Goal: Find specific page/section: Find specific page/section

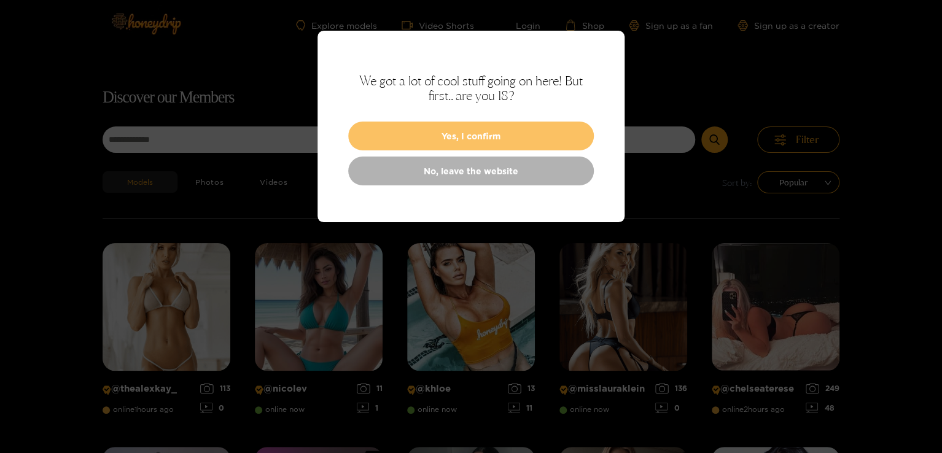
click at [491, 131] on button "Yes, I confirm" at bounding box center [471, 136] width 246 height 29
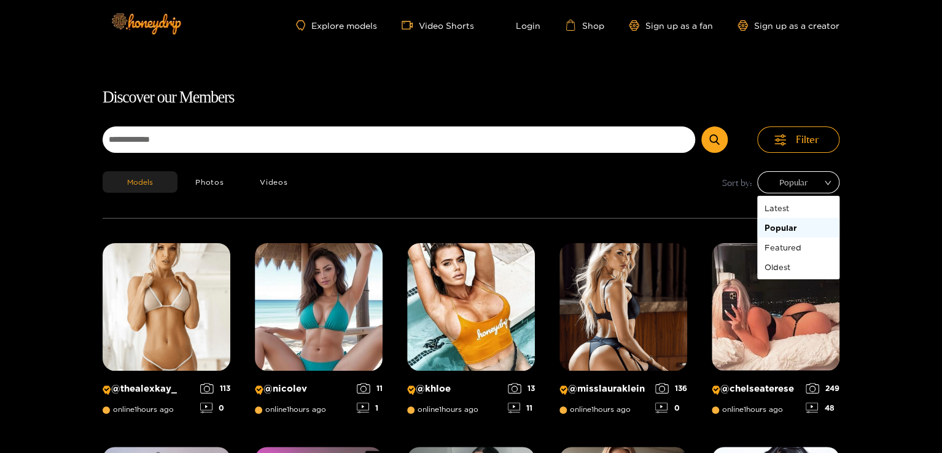
click at [815, 179] on span "Popular" at bounding box center [798, 182] width 64 height 18
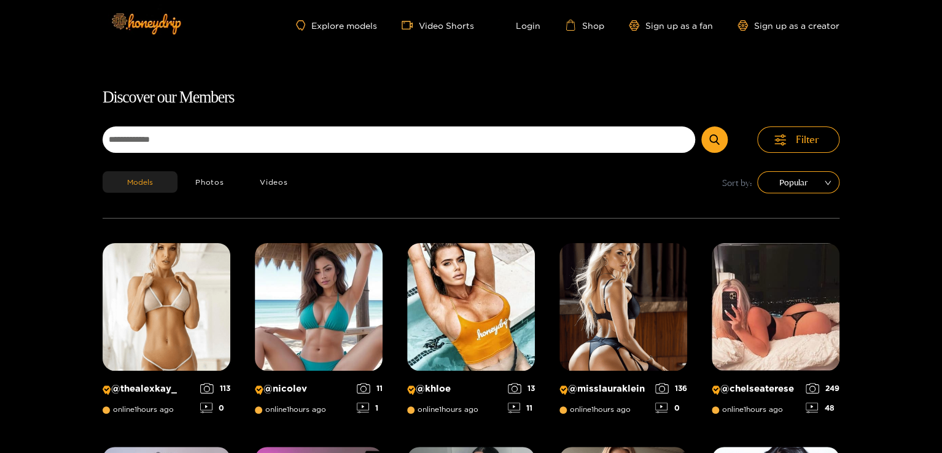
click at [607, 203] on div "Models Photos Videos Sort by: Popular" at bounding box center [471, 194] width 737 height 47
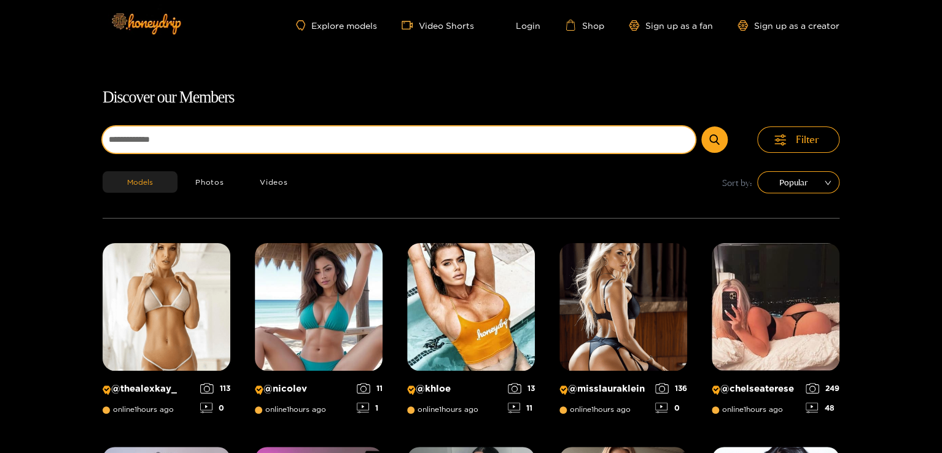
click at [418, 143] on input at bounding box center [399, 139] width 593 height 26
click at [701, 126] on button "submit" at bounding box center [714, 139] width 26 height 26
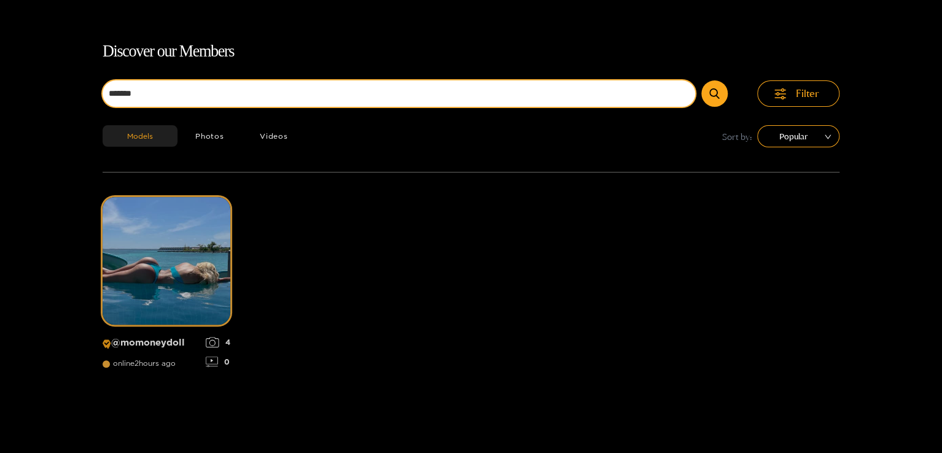
scroll to position [79, 0]
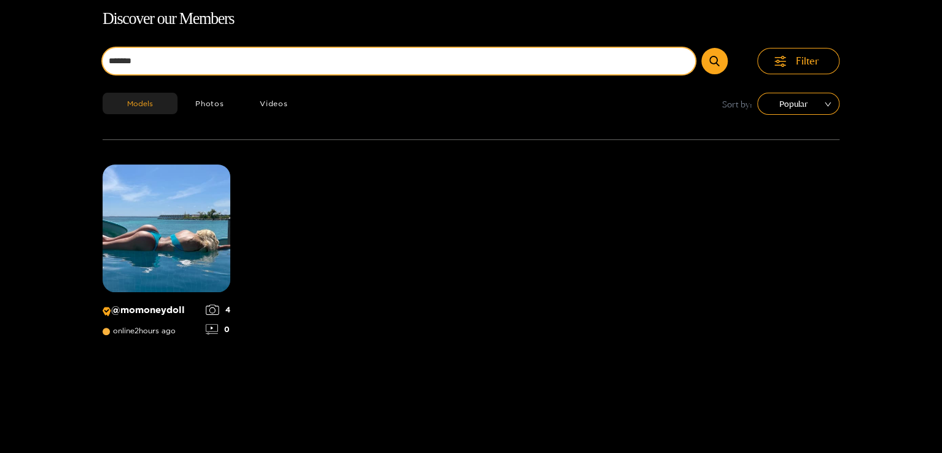
click at [199, 63] on input "*******" at bounding box center [399, 61] width 593 height 26
click at [701, 48] on button "submit" at bounding box center [714, 61] width 26 height 26
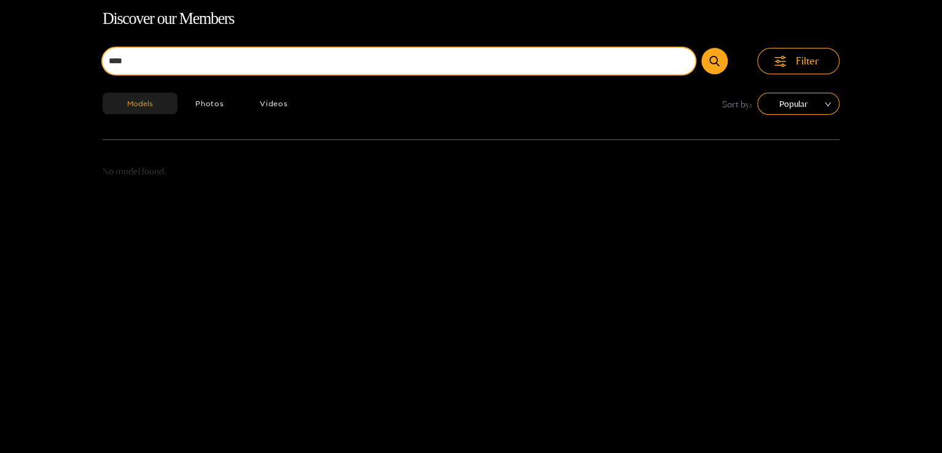
type input "****"
click at [701, 48] on button "submit" at bounding box center [714, 61] width 26 height 26
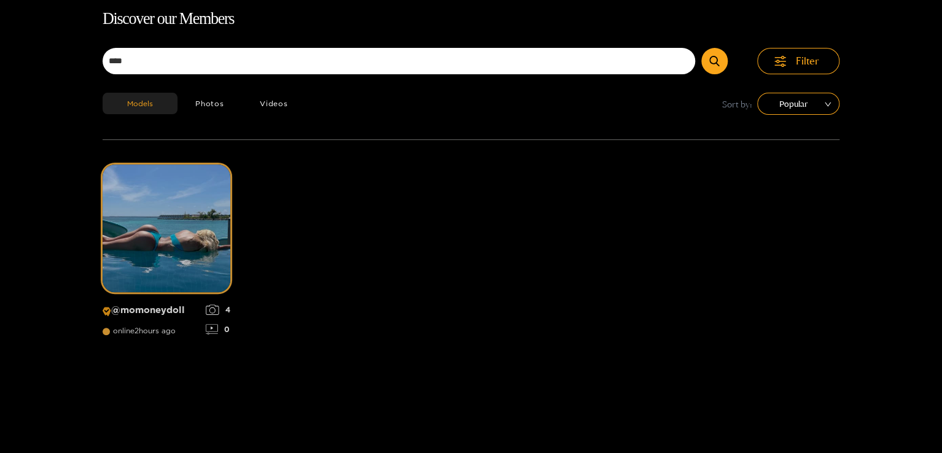
click at [133, 309] on p "@ momoneydoll" at bounding box center [151, 311] width 97 height 12
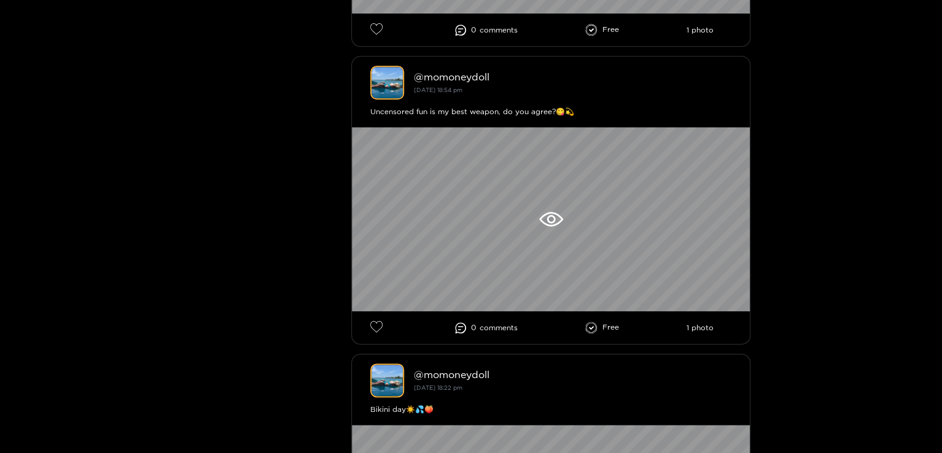
scroll to position [597, 0]
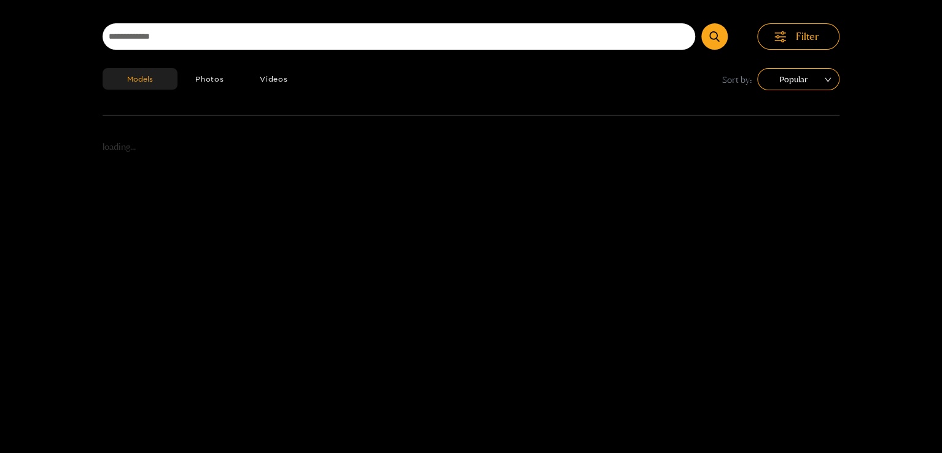
scroll to position [79, 0]
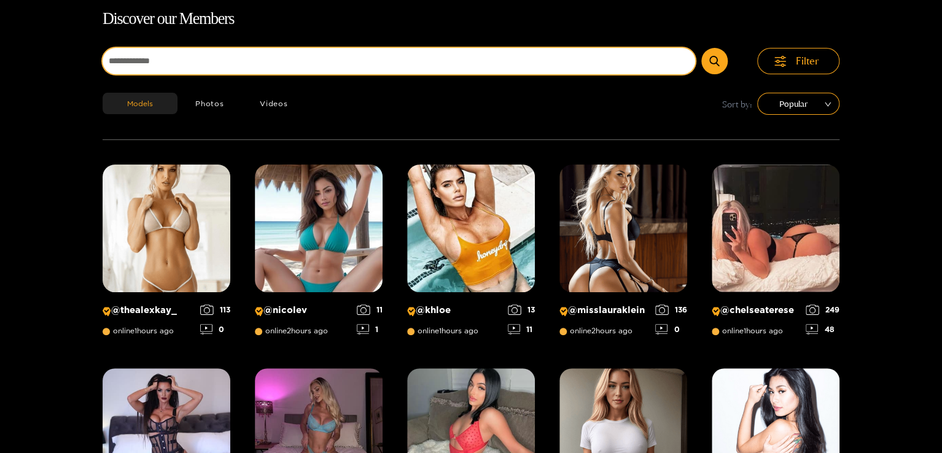
click at [235, 55] on input at bounding box center [399, 61] width 593 height 26
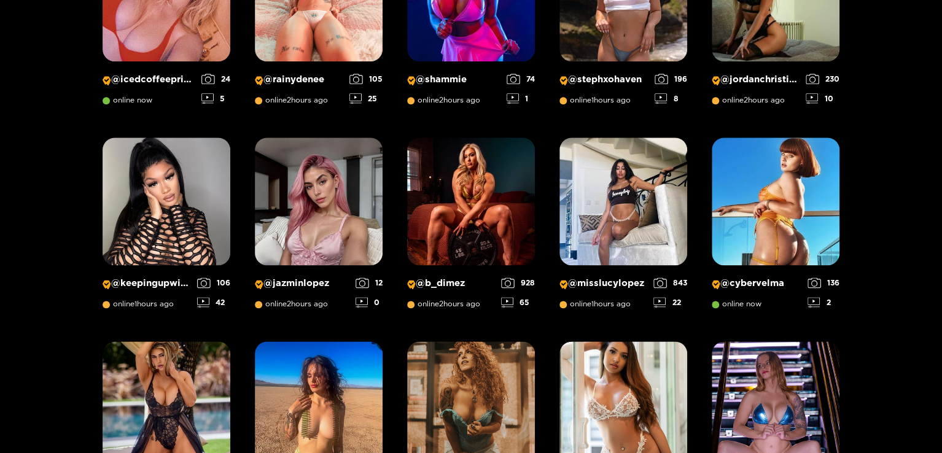
scroll to position [728, 0]
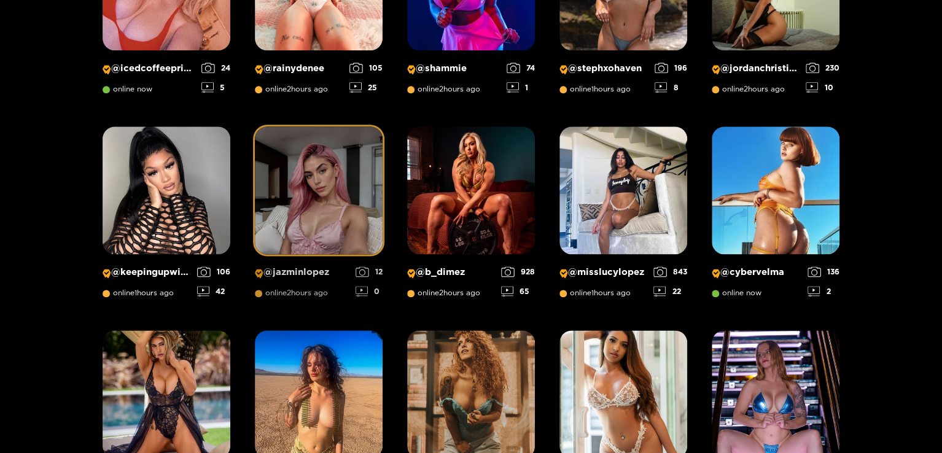
click at [295, 271] on p "@ jazminlopez" at bounding box center [302, 272] width 95 height 12
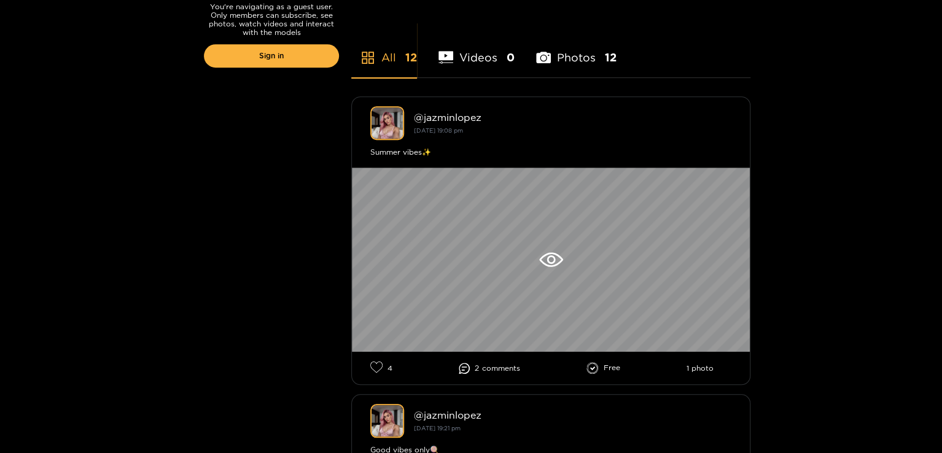
scroll to position [302, 0]
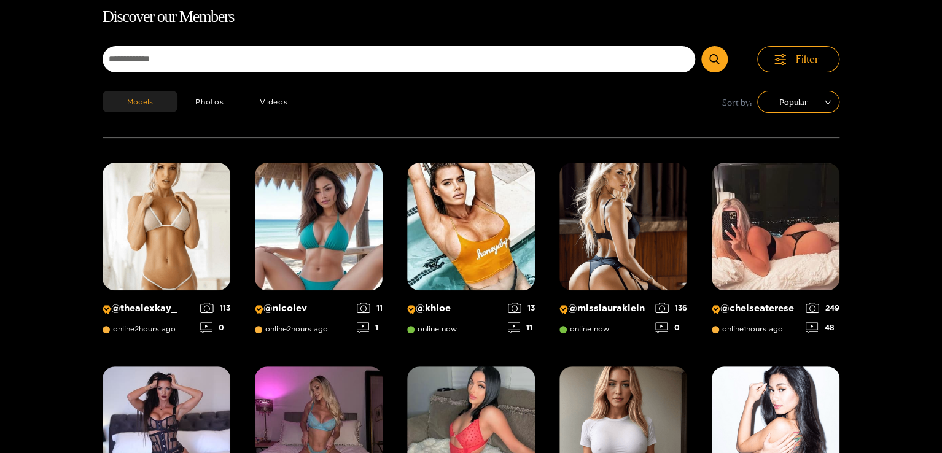
scroll to position [79, 0]
